Goal: Check status: Check status

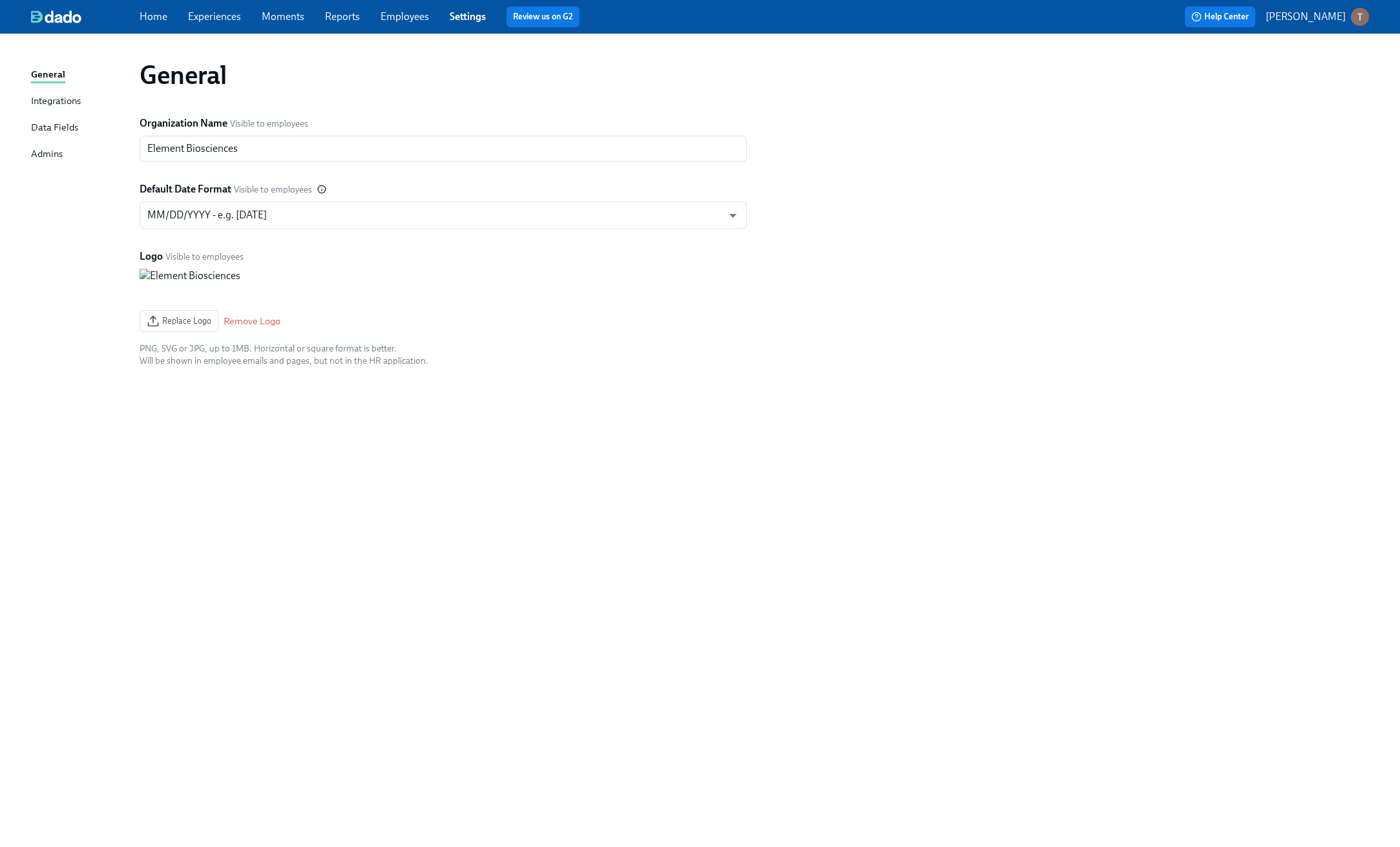
click at [387, 20] on link "Employees" at bounding box center [405, 17] width 49 height 13
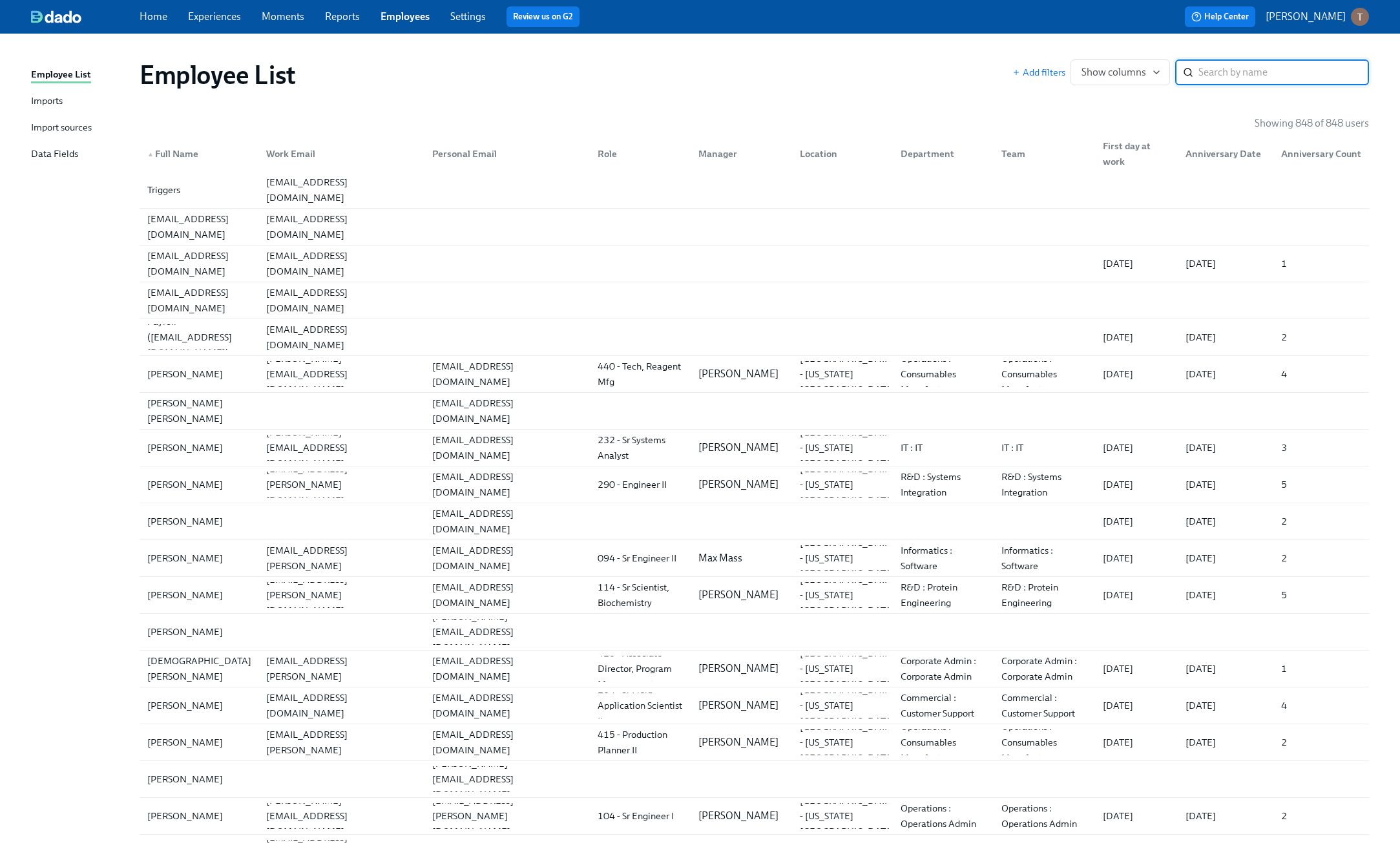
click at [75, 125] on div "Import sources" at bounding box center [61, 128] width 61 height 16
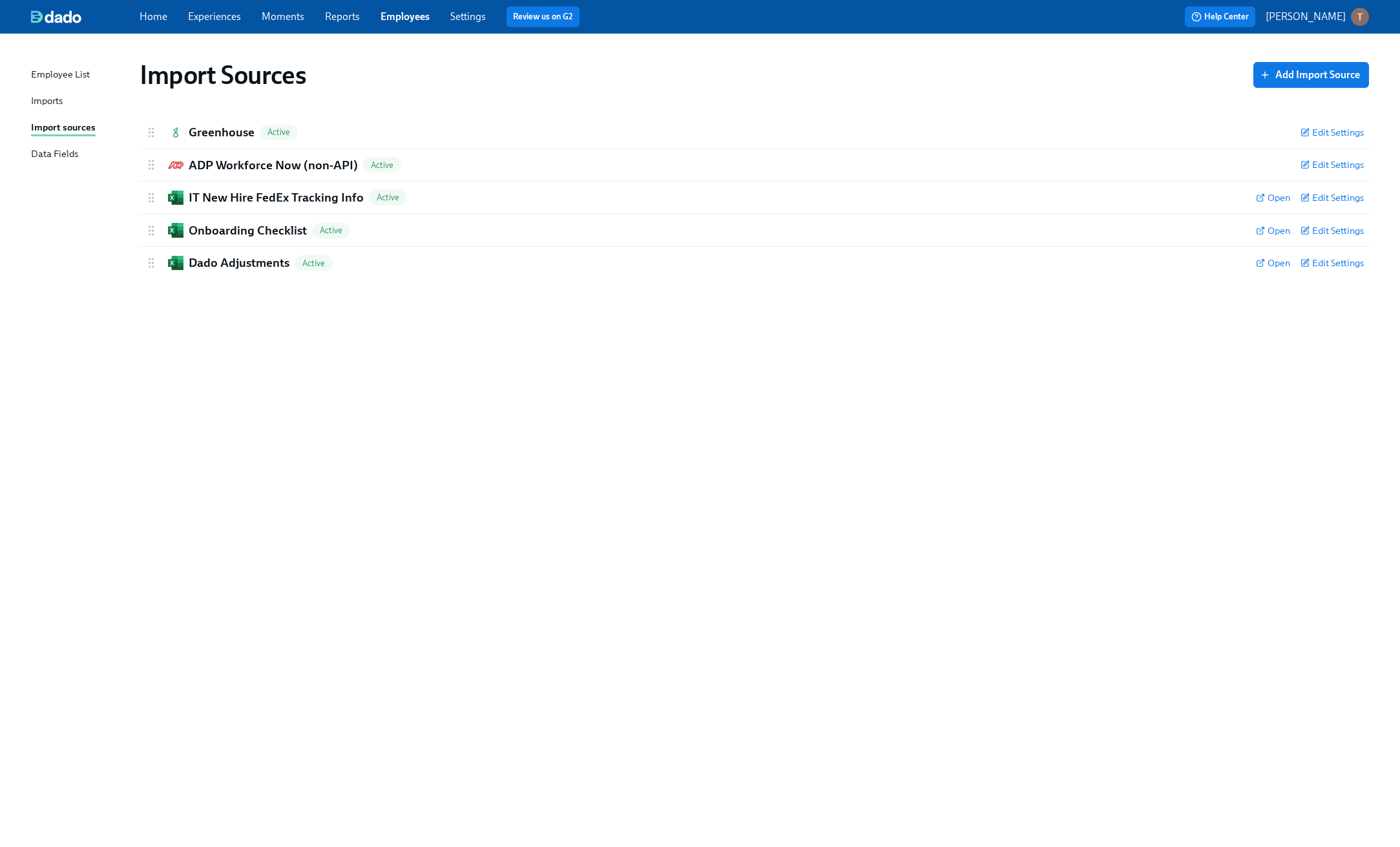
click at [61, 98] on div "Imports" at bounding box center [47, 101] width 31 height 16
